Goal: Information Seeking & Learning: Learn about a topic

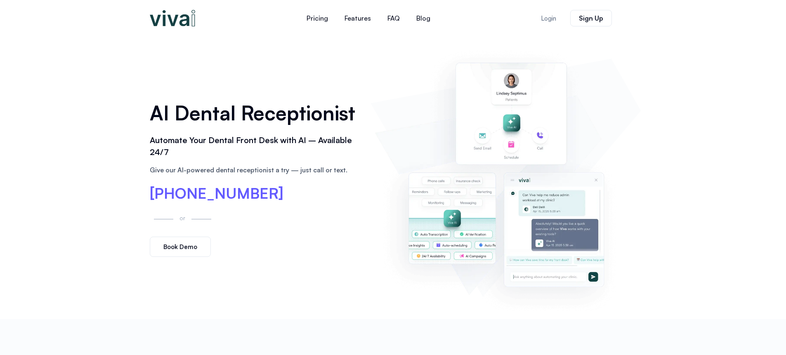
click at [290, 170] on p "Give our AI-powered dental receptionist a try — just call or text." at bounding box center [256, 170] width 213 height 10
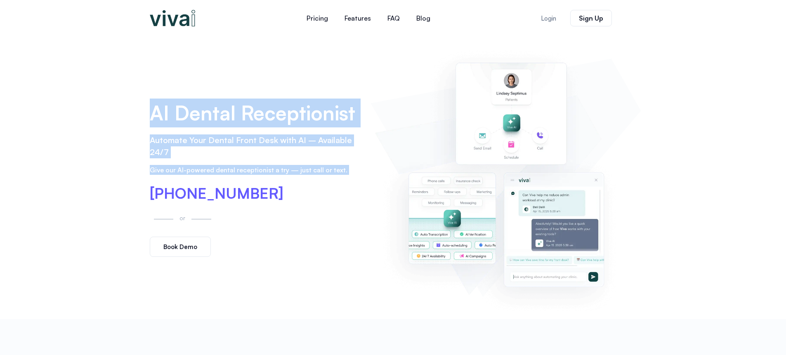
drag, startPoint x: 290, startPoint y: 170, endPoint x: 291, endPoint y: 111, distance: 58.6
click at [291, 111] on div "AI Dental Receptionist Automate Your Dental Front Desk with AI – Available 24/7…" at bounding box center [256, 177] width 221 height 167
click at [291, 111] on h1 "AI Dental Receptionist" at bounding box center [256, 113] width 213 height 29
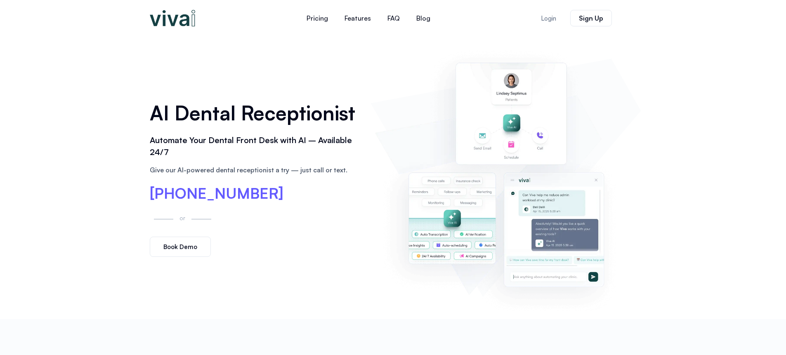
click at [280, 172] on p "Give our AI-powered dental receptionist a try — just call or text." at bounding box center [256, 170] width 213 height 10
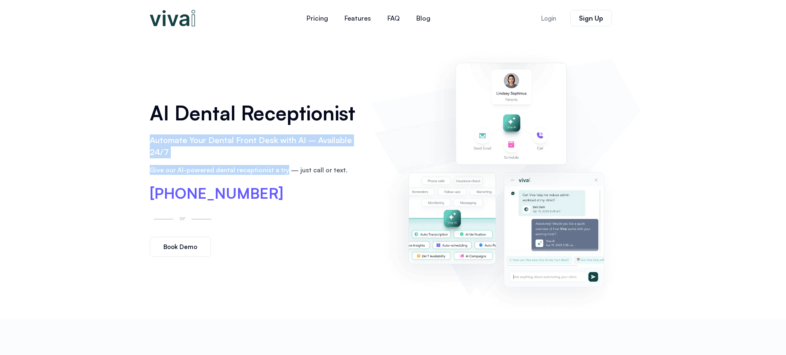
drag, startPoint x: 280, startPoint y: 172, endPoint x: 282, endPoint y: 132, distance: 39.6
click at [282, 132] on div "AI Dental Receptionist Automate Your Dental Front Desk with AI – Available 24/7…" at bounding box center [256, 177] width 221 height 167
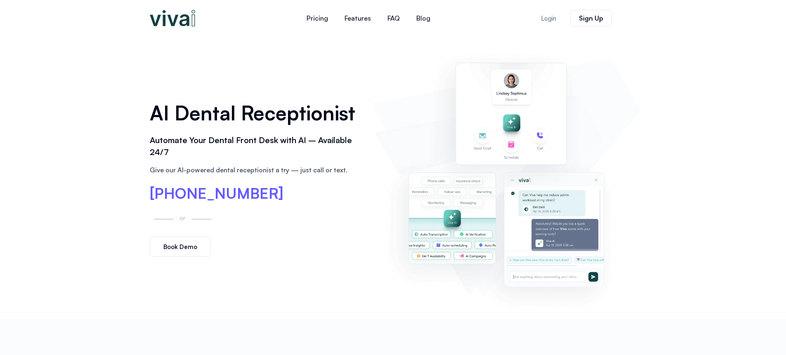
click at [290, 111] on h1 "AI Dental Receptionist" at bounding box center [256, 113] width 213 height 29
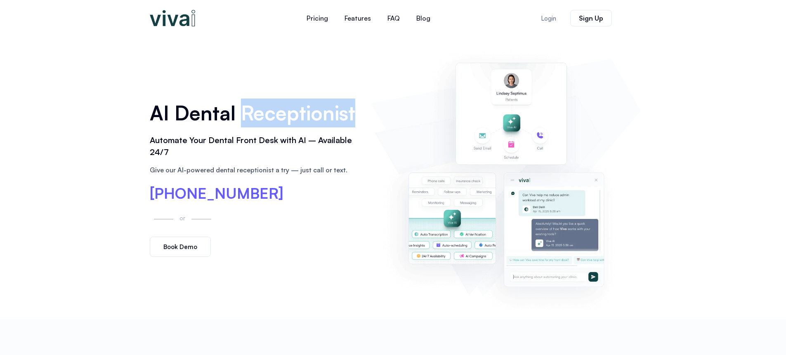
click at [290, 111] on h1 "AI Dental Receptionist" at bounding box center [256, 113] width 213 height 29
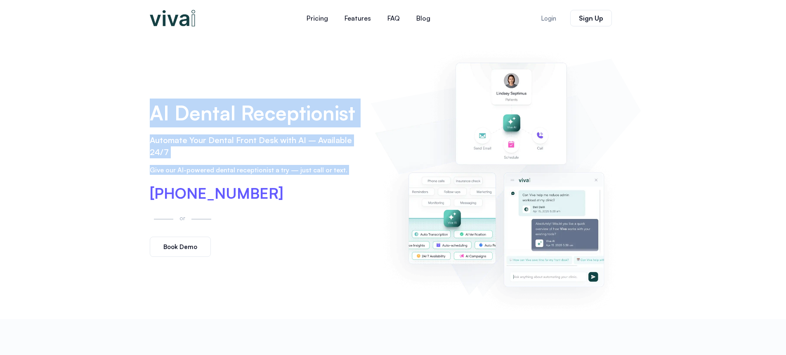
drag, startPoint x: 290, startPoint y: 111, endPoint x: 311, endPoint y: 170, distance: 63.7
click at [311, 170] on div "AI Dental Receptionist Automate Your Dental Front Desk with AI – Available 24/7…" at bounding box center [256, 177] width 221 height 167
click at [311, 170] on p "Give our AI-powered dental receptionist a try — just call or text." at bounding box center [256, 170] width 213 height 10
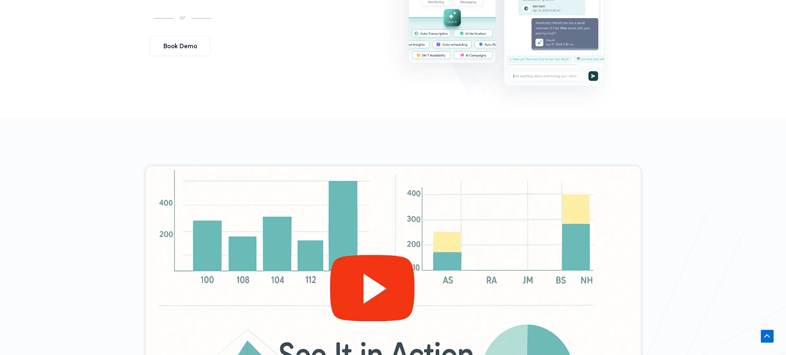
scroll to position [286, 0]
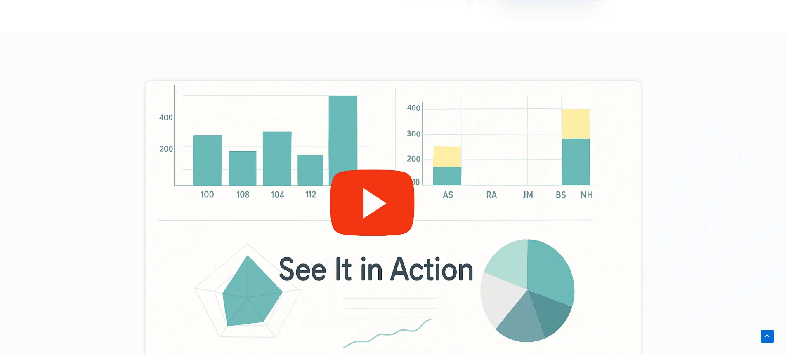
click at [373, 215] on div at bounding box center [393, 220] width 495 height 278
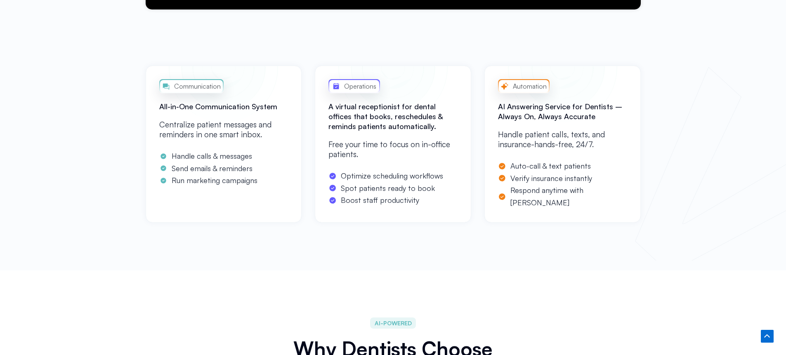
scroll to position [686, 0]
